Goal: Task Accomplishment & Management: Use online tool/utility

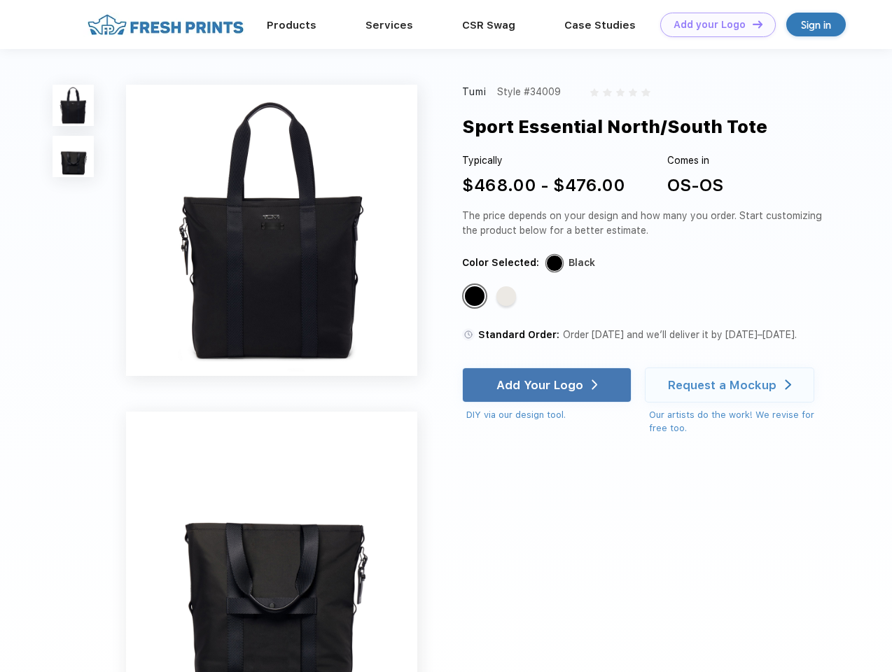
click at [713, 25] on link "Add your Logo Design Tool" at bounding box center [719, 25] width 116 height 25
click at [0, 0] on div "Design Tool" at bounding box center [0, 0] width 0 height 0
click at [752, 24] on link "Add your Logo Design Tool" at bounding box center [719, 25] width 116 height 25
click at [74, 105] on img at bounding box center [73, 105] width 41 height 41
click at [74, 157] on img at bounding box center [73, 156] width 41 height 41
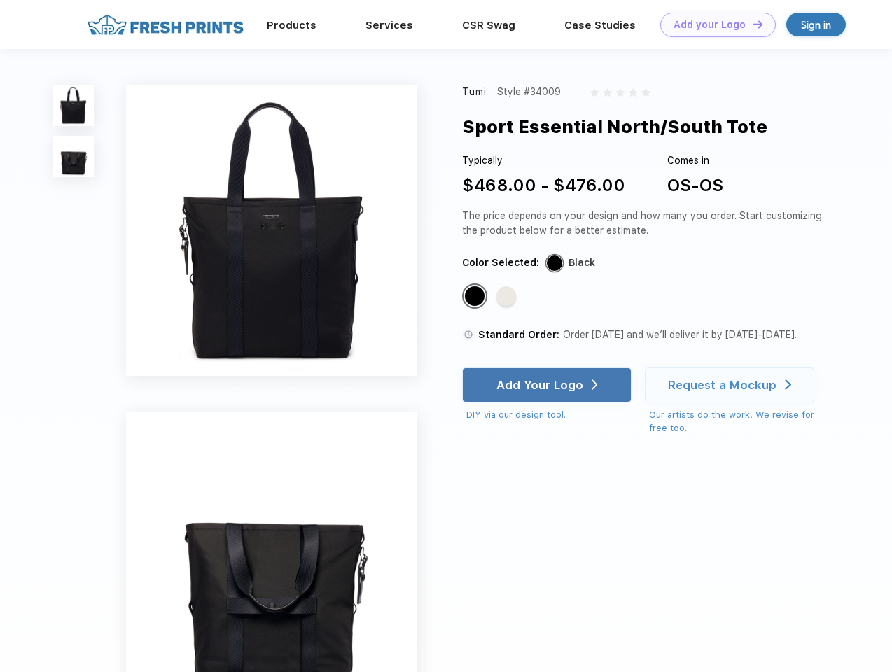
click at [476, 297] on div "Standard Color" at bounding box center [475, 296] width 20 height 20
click at [508, 297] on div "Standard Color" at bounding box center [507, 296] width 20 height 20
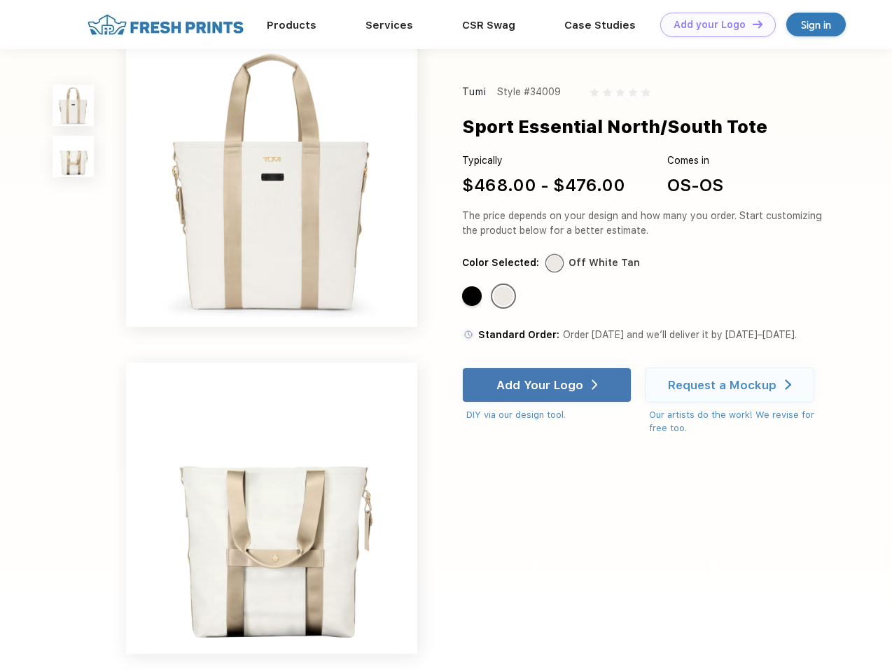
click at [548, 385] on div "Add Your Logo" at bounding box center [540, 385] width 87 height 14
click at [732, 385] on div "Request a Mockup" at bounding box center [722, 385] width 109 height 14
